Goal: Task Accomplishment & Management: Manage account settings

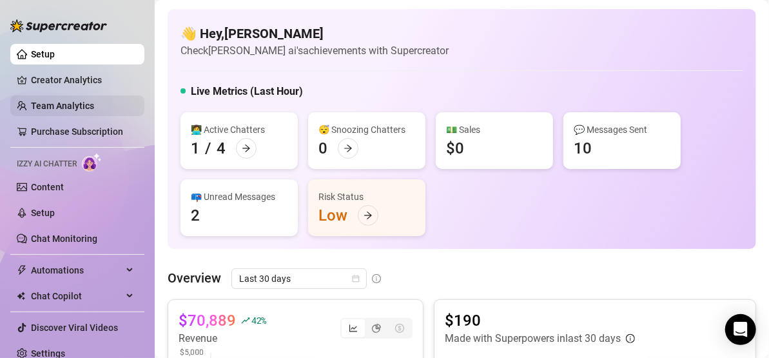
click at [61, 104] on link "Team Analytics" at bounding box center [62, 106] width 63 height 10
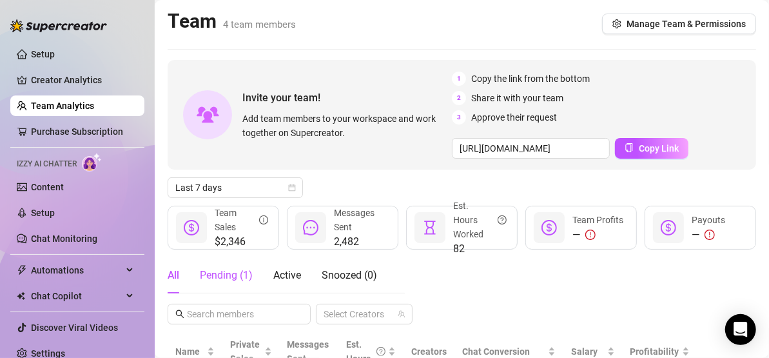
click at [232, 277] on div "Pending ( 1 )" at bounding box center [226, 274] width 53 height 15
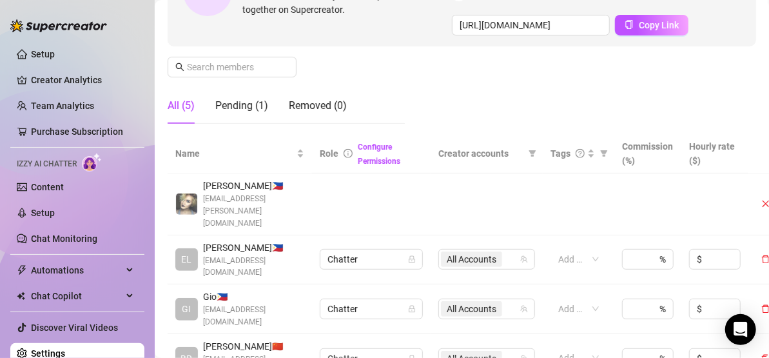
scroll to position [180, 0]
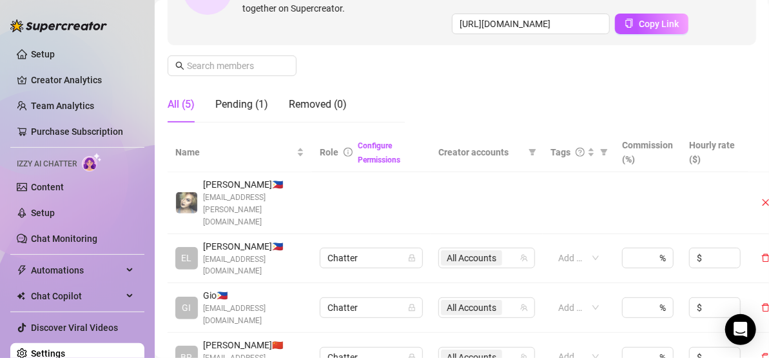
click at [430, 176] on td at bounding box center [371, 203] width 119 height 62
click at [251, 191] on span "[EMAIL_ADDRESS][PERSON_NAME][DOMAIN_NAME]" at bounding box center [253, 209] width 101 height 37
click at [553, 194] on td at bounding box center [578, 203] width 72 height 62
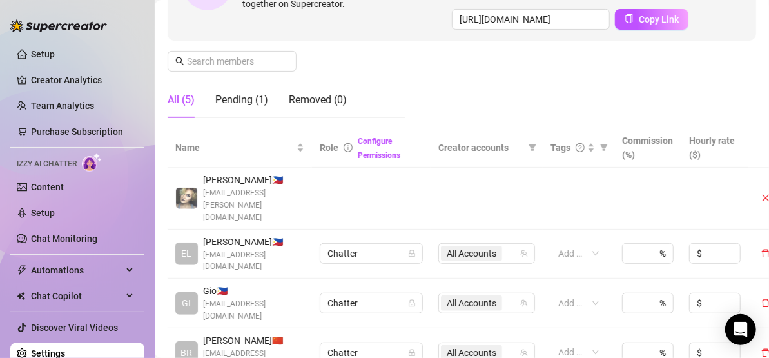
scroll to position [186, 0]
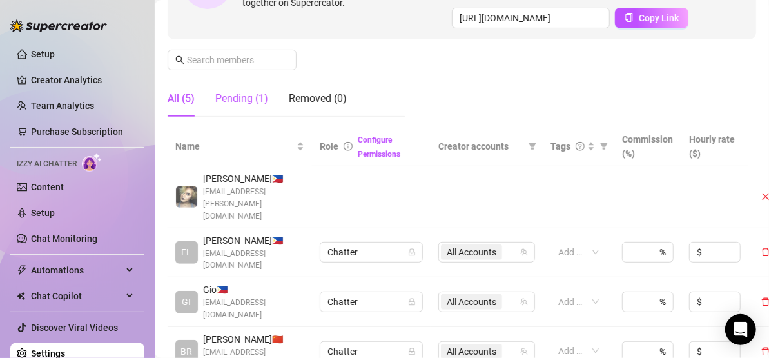
click at [251, 97] on div "Pending (1)" at bounding box center [241, 98] width 53 height 15
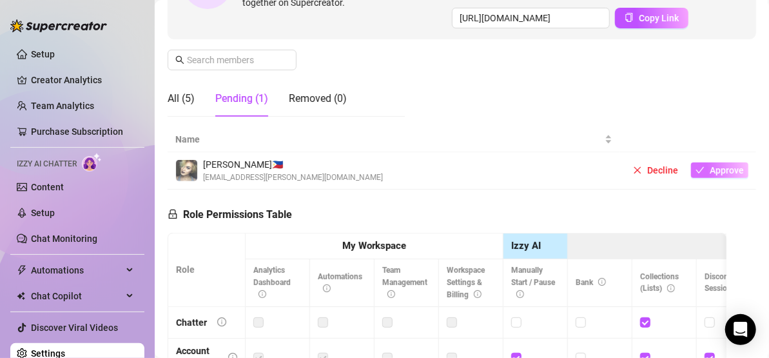
click at [709, 167] on span "Approve" at bounding box center [726, 170] width 34 height 10
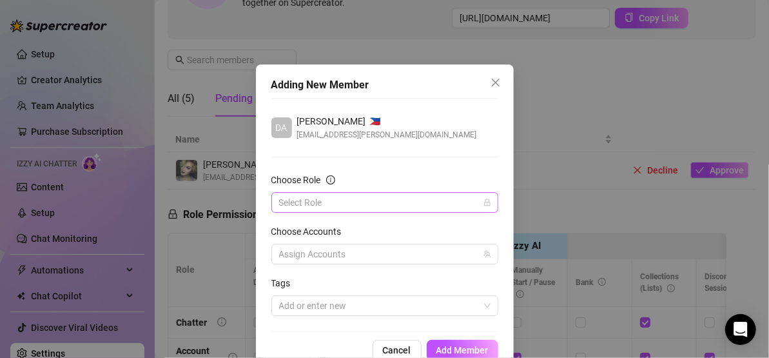
click at [392, 204] on input "Choose Role" at bounding box center [379, 202] width 200 height 19
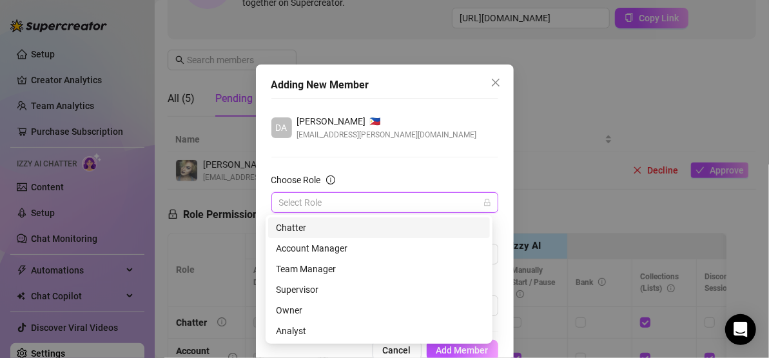
click at [357, 229] on div "Chatter" at bounding box center [379, 227] width 206 height 14
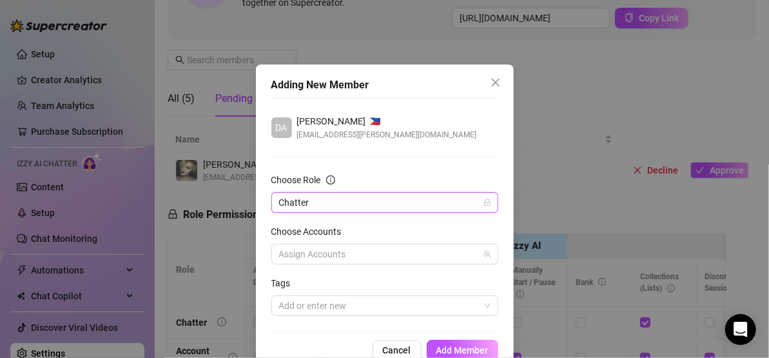
click at [345, 265] on form "Choose Role Chatter Chatter Choose Accounts Assign Accounts Tags Add or enter n…" at bounding box center [384, 244] width 227 height 143
click at [345, 253] on div at bounding box center [378, 254] width 208 height 18
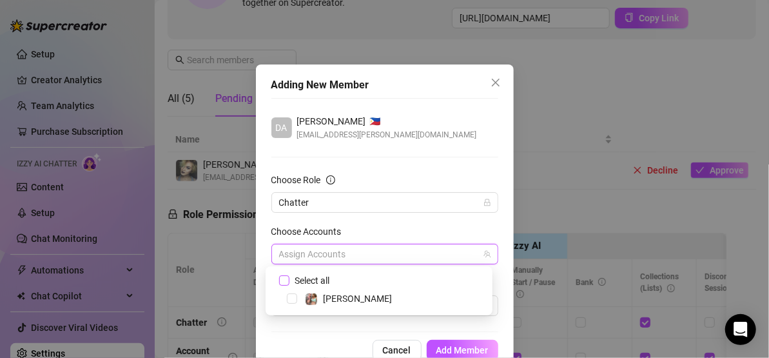
click at [333, 281] on span "Select all" at bounding box center [311, 280] width 45 height 14
click at [288, 281] on input "Select all" at bounding box center [283, 279] width 9 height 9
checkbox input "true"
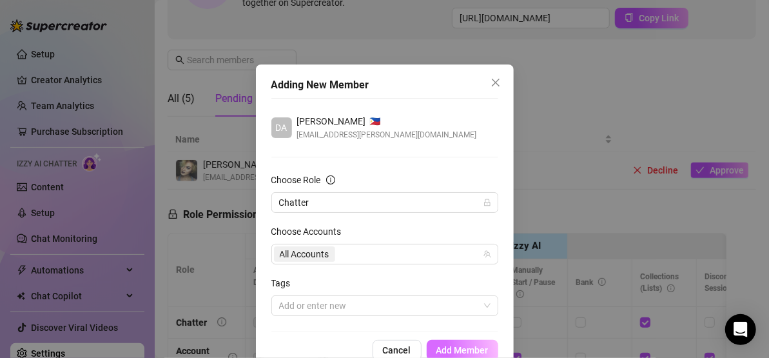
click at [430, 340] on button "Add Member" at bounding box center [463, 350] width 72 height 21
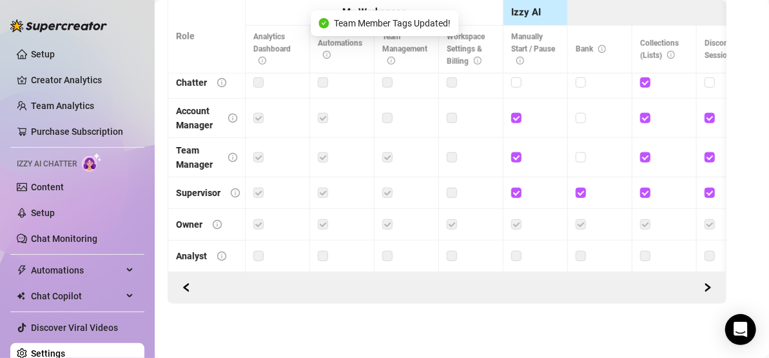
scroll to position [0, 0]
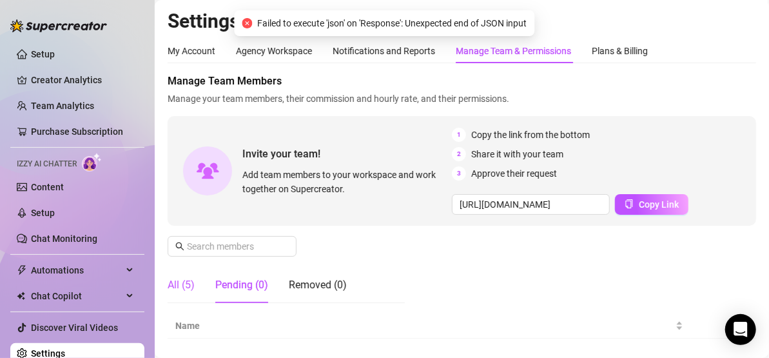
click at [172, 281] on div "All (5)" at bounding box center [181, 284] width 27 height 15
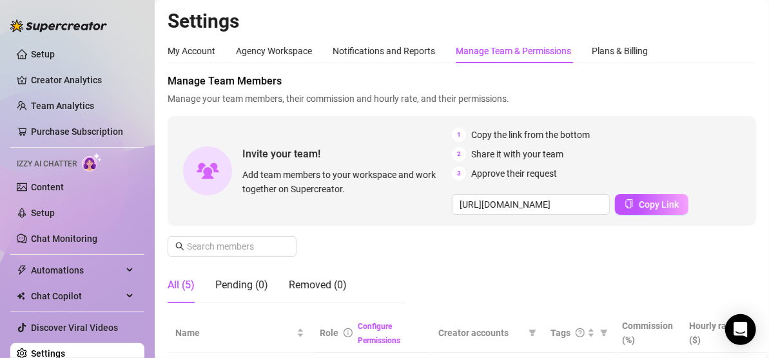
click at [172, 281] on div "All (5)" at bounding box center [181, 284] width 27 height 15
